Goal: Information Seeking & Learning: Find specific fact

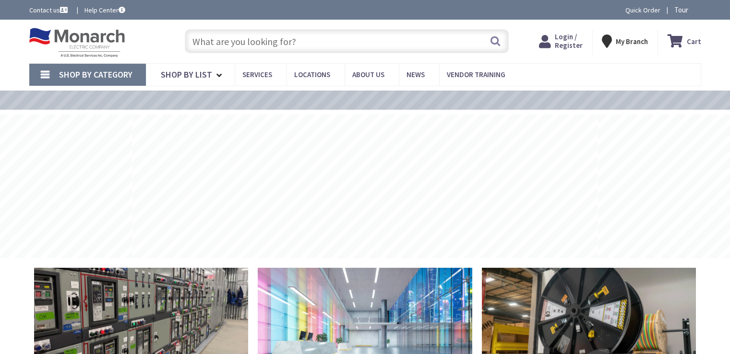
click at [211, 42] on input "text" at bounding box center [347, 41] width 324 height 24
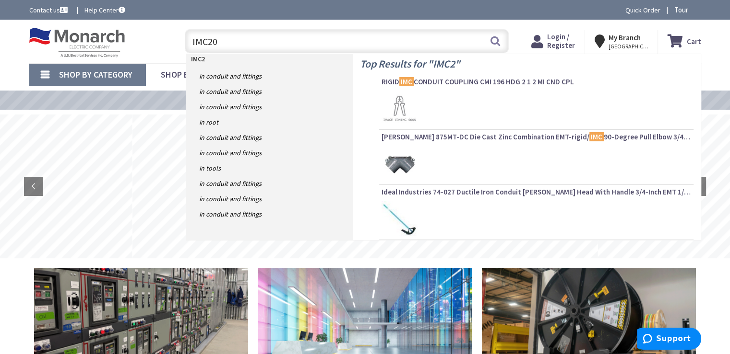
type input "IMC200"
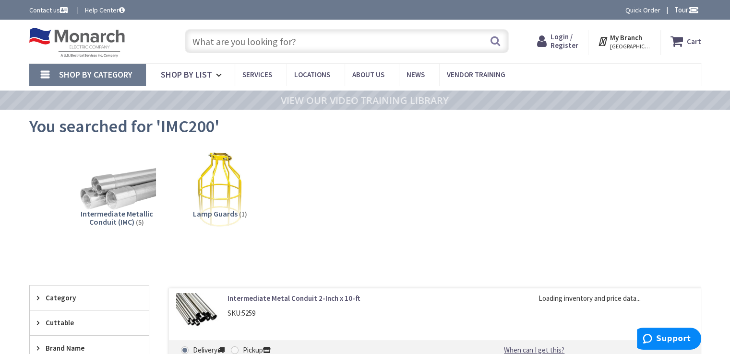
scroll to position [48, 0]
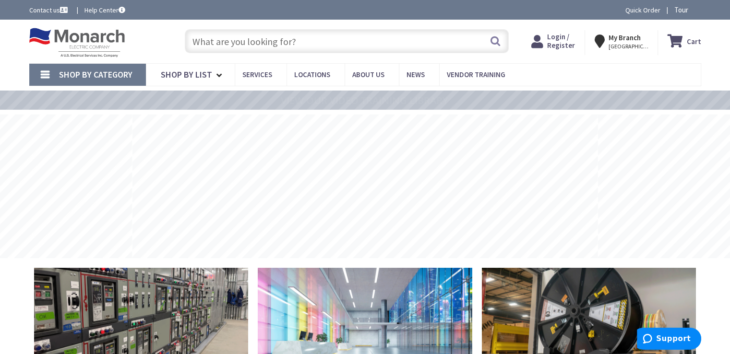
click at [209, 38] on input "text" at bounding box center [347, 41] width 324 height 24
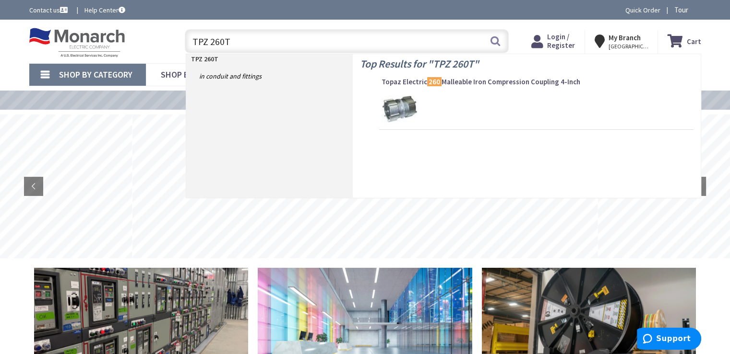
type input "TPZ 260TZ"
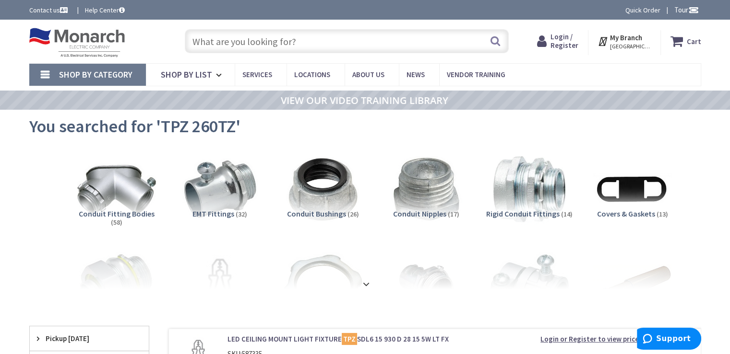
click at [213, 41] on input "text" at bounding box center [347, 41] width 324 height 24
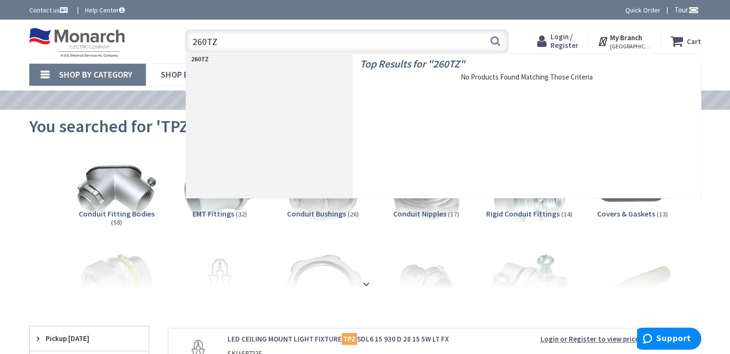
type input "260TZ"
click at [201, 60] on strong "260TZ" at bounding box center [200, 59] width 18 height 9
click at [497, 40] on button "Search" at bounding box center [495, 41] width 12 height 22
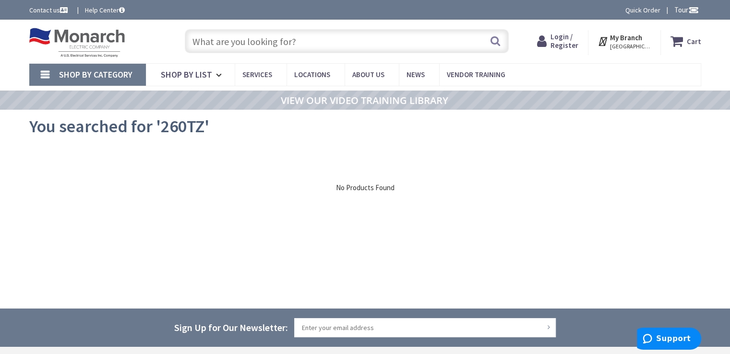
click at [225, 40] on input "text" at bounding box center [347, 41] width 324 height 24
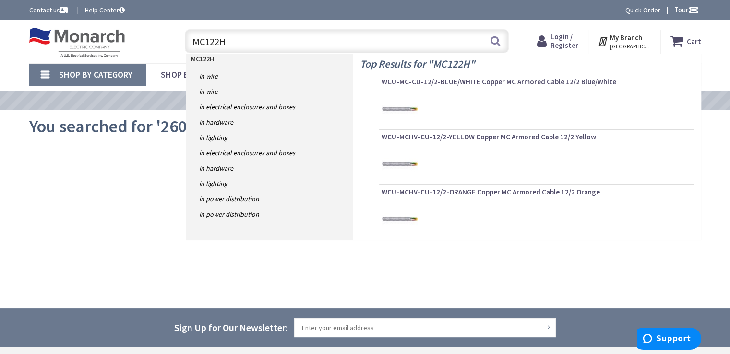
type input "MC122HV"
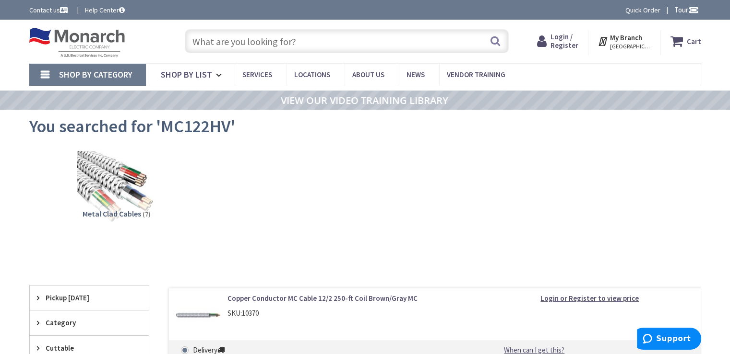
click at [225, 40] on input "text" at bounding box center [347, 41] width 324 height 24
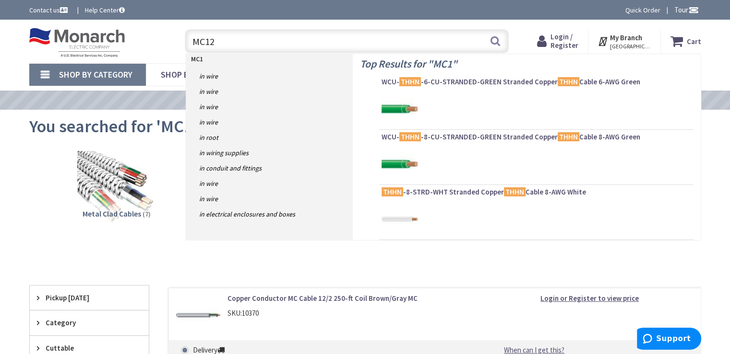
type input "MC122"
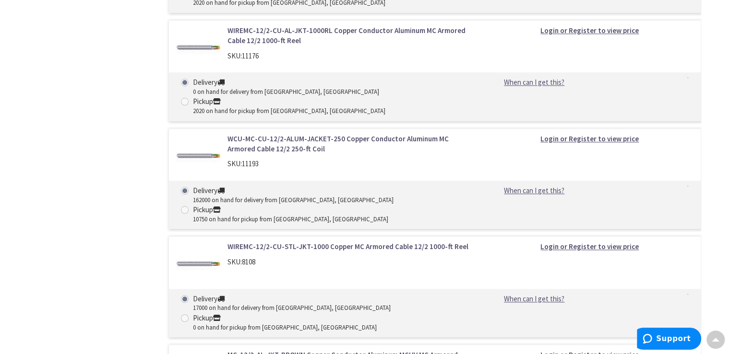
scroll to position [959, 0]
